Goal: Information Seeking & Learning: Learn about a topic

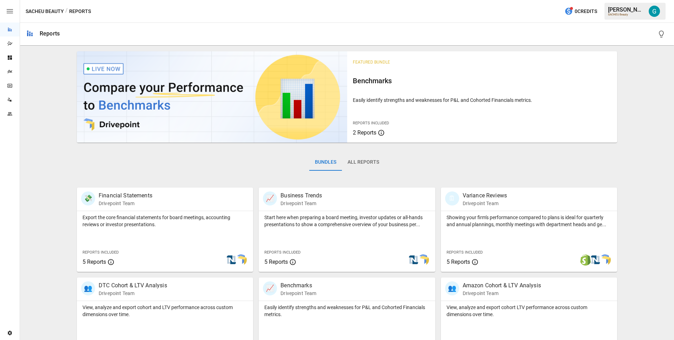
click at [13, 101] on div "Data Sources" at bounding box center [10, 100] width 20 height 6
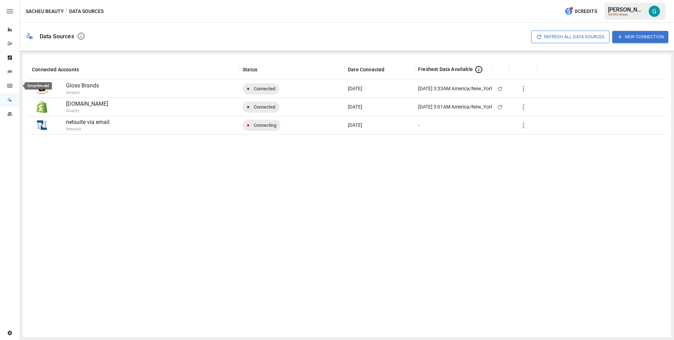
click at [10, 84] on icon "SmartModel" at bounding box center [10, 86] width 6 height 6
click at [172, 32] on div "Refresh All Data Sources New Connection" at bounding box center [379, 37] width 577 height 22
click at [12, 31] on icon "Reports" at bounding box center [10, 30] width 6 height 6
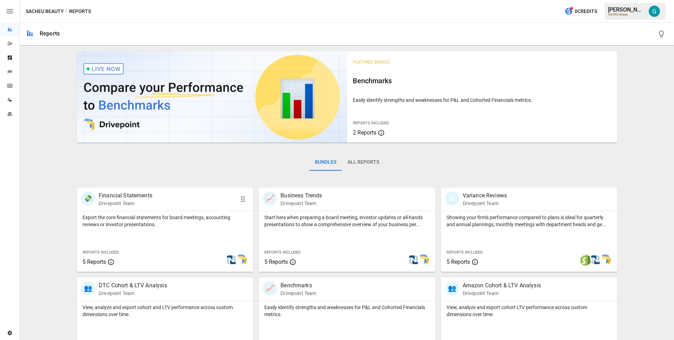
click at [152, 215] on p "Export the core financial statements for board meetings, accounting reviews or …" at bounding box center [164, 221] width 165 height 14
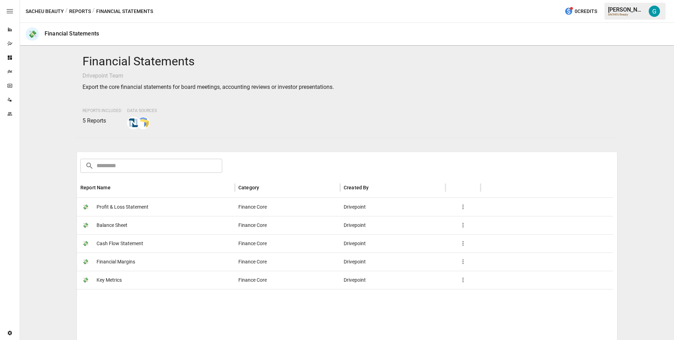
click at [121, 211] on span "Profit & Loss Statement" at bounding box center [123, 207] width 52 height 18
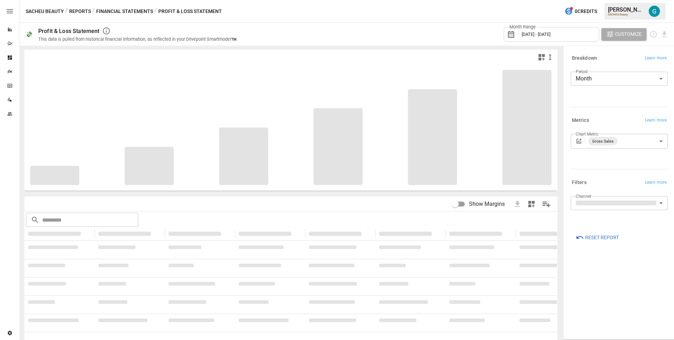
click at [631, 0] on body "**********" at bounding box center [337, 0] width 674 height 0
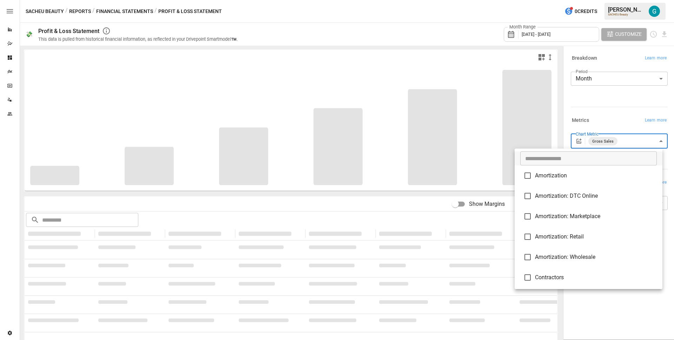
scroll to position [1158, 0]
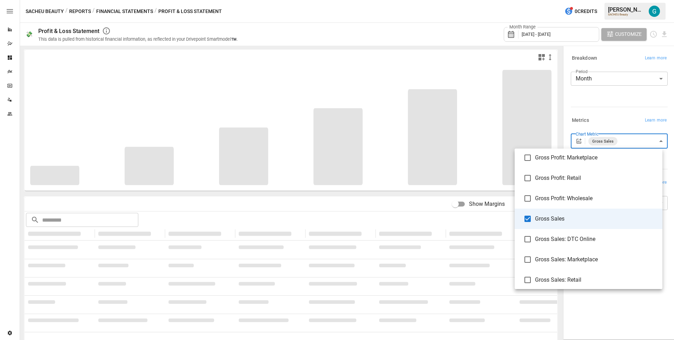
click at [631, 109] on div at bounding box center [337, 170] width 674 height 340
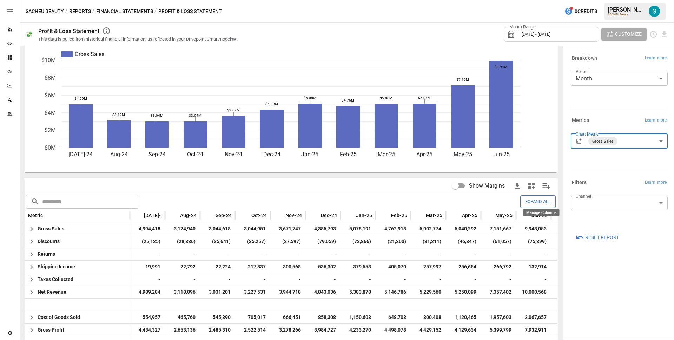
scroll to position [39, 0]
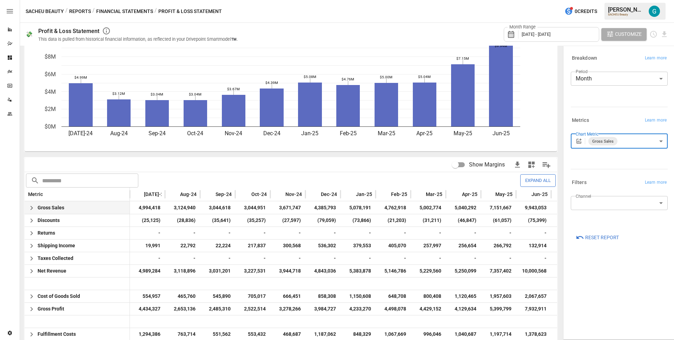
click at [33, 208] on icon "button" at bounding box center [31, 208] width 8 height 8
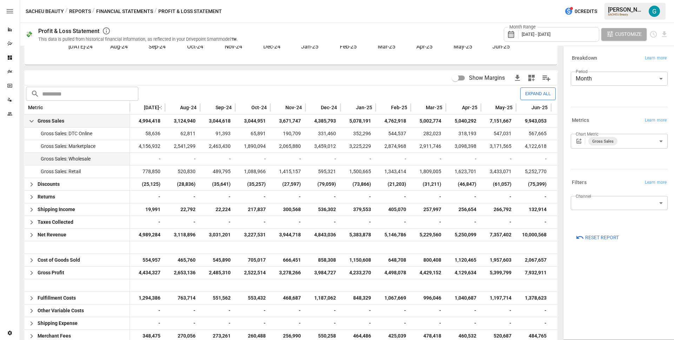
scroll to position [126, 0]
click at [29, 185] on icon "button" at bounding box center [31, 184] width 8 height 8
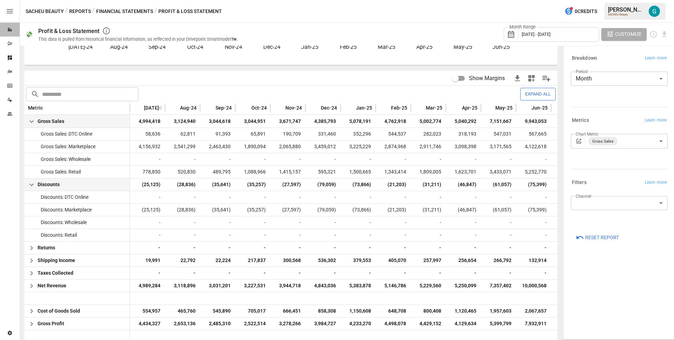
click at [12, 31] on icon "Reports" at bounding box center [10, 30] width 6 height 6
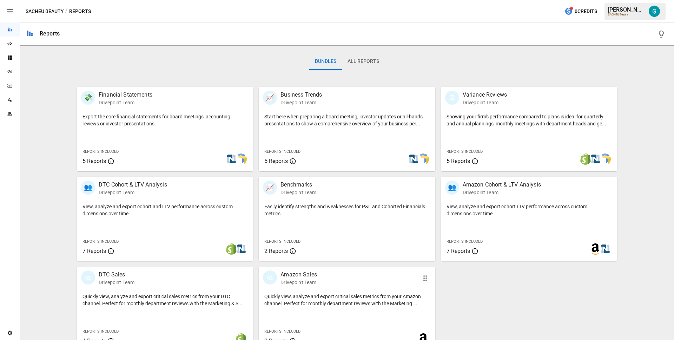
scroll to position [114, 0]
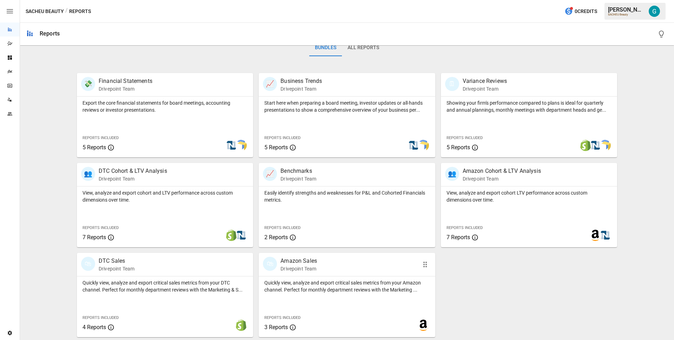
click at [333, 270] on div "🛍 Amazon Sales Drivepoint Team" at bounding box center [333, 264] width 140 height 15
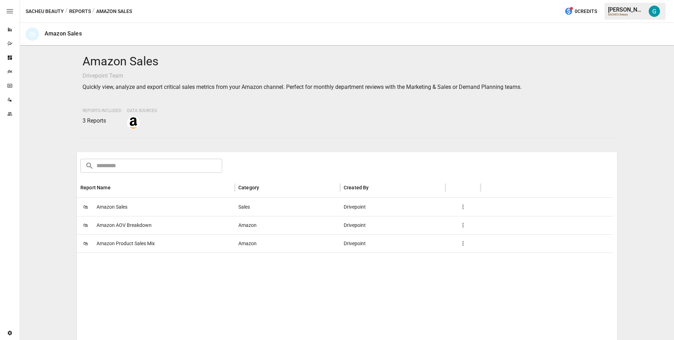
click at [156, 213] on div "🛍 Amazon Sales" at bounding box center [156, 207] width 158 height 18
